Goal: Task Accomplishment & Management: Book appointment/travel/reservation

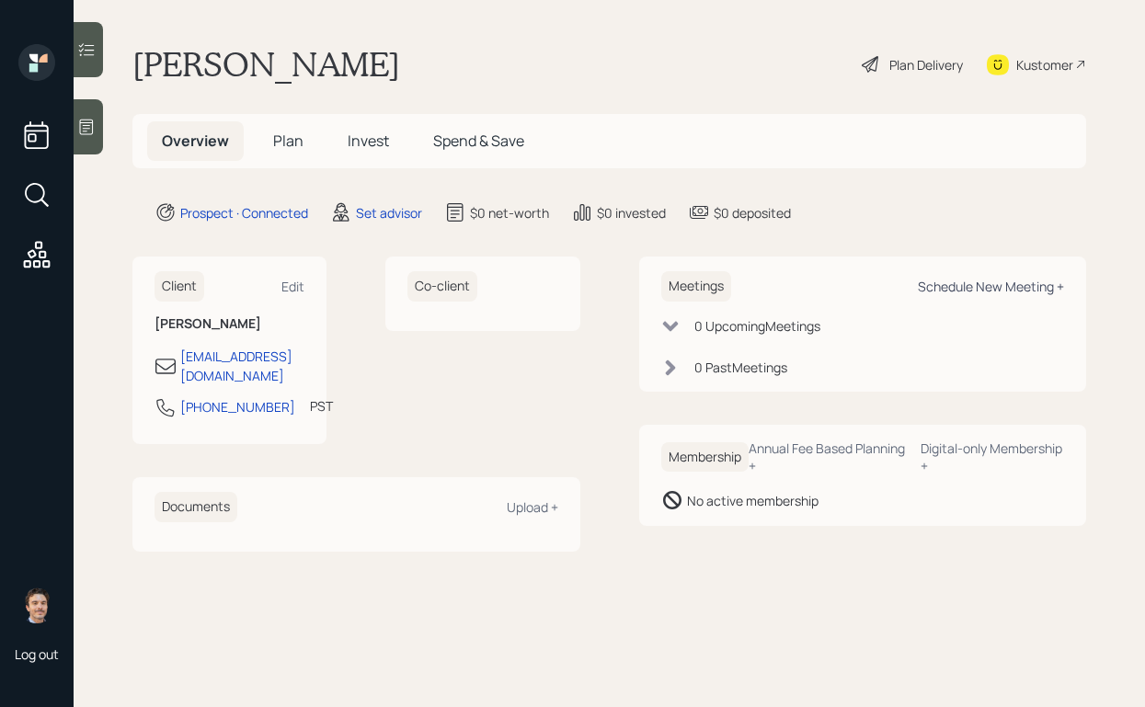
click at [935, 290] on div "Schedule New Meeting +" at bounding box center [991, 286] width 146 height 17
select select "round-[PERSON_NAME]"
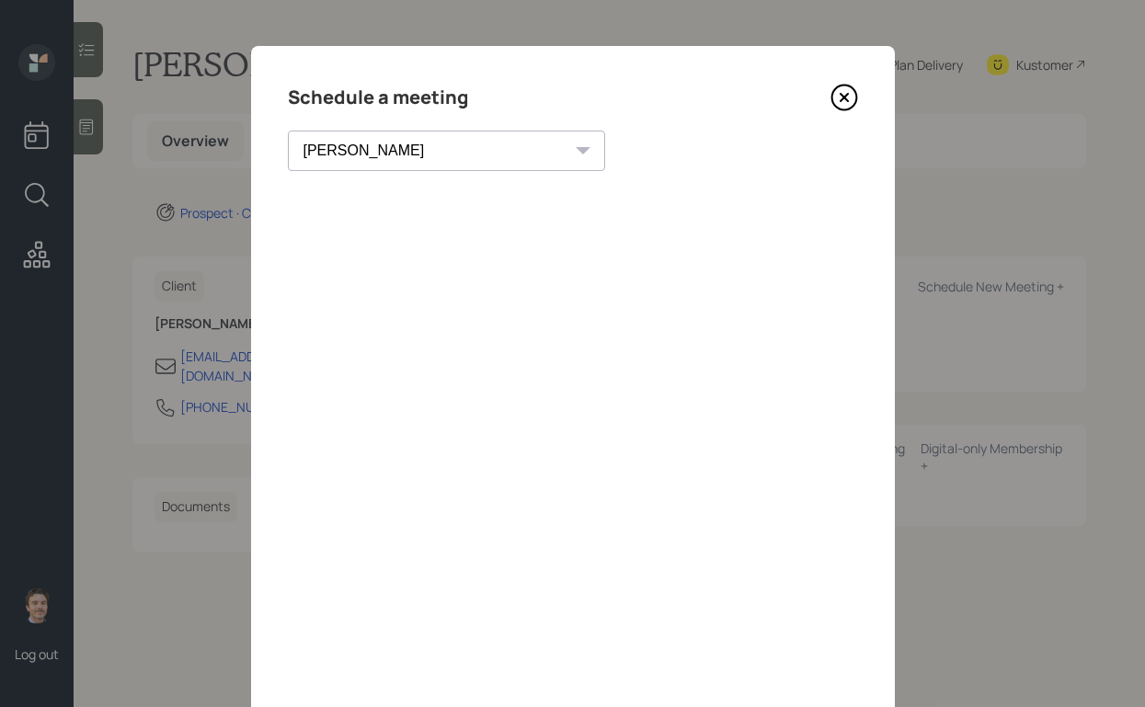
click at [854, 90] on icon at bounding box center [843, 98] width 25 height 25
